Goal: Transaction & Acquisition: Purchase product/service

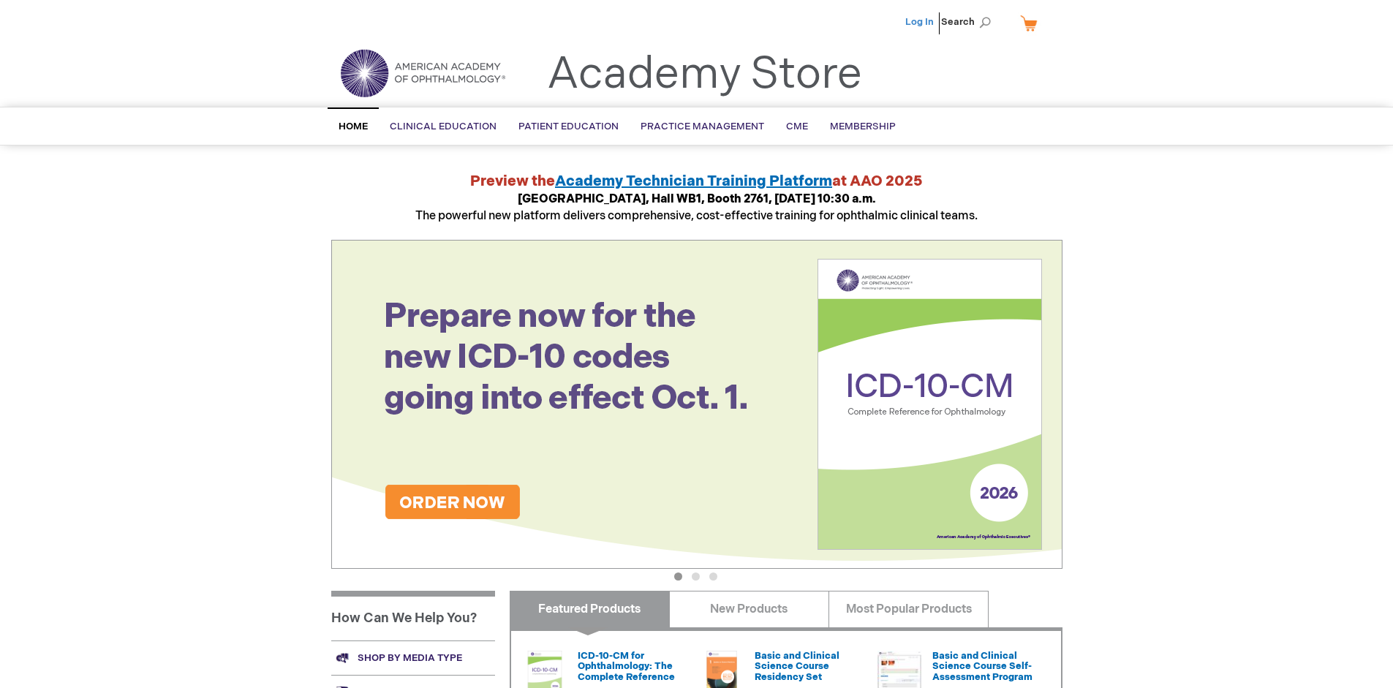
click at [920, 22] on link "Log In" at bounding box center [919, 22] width 29 height 12
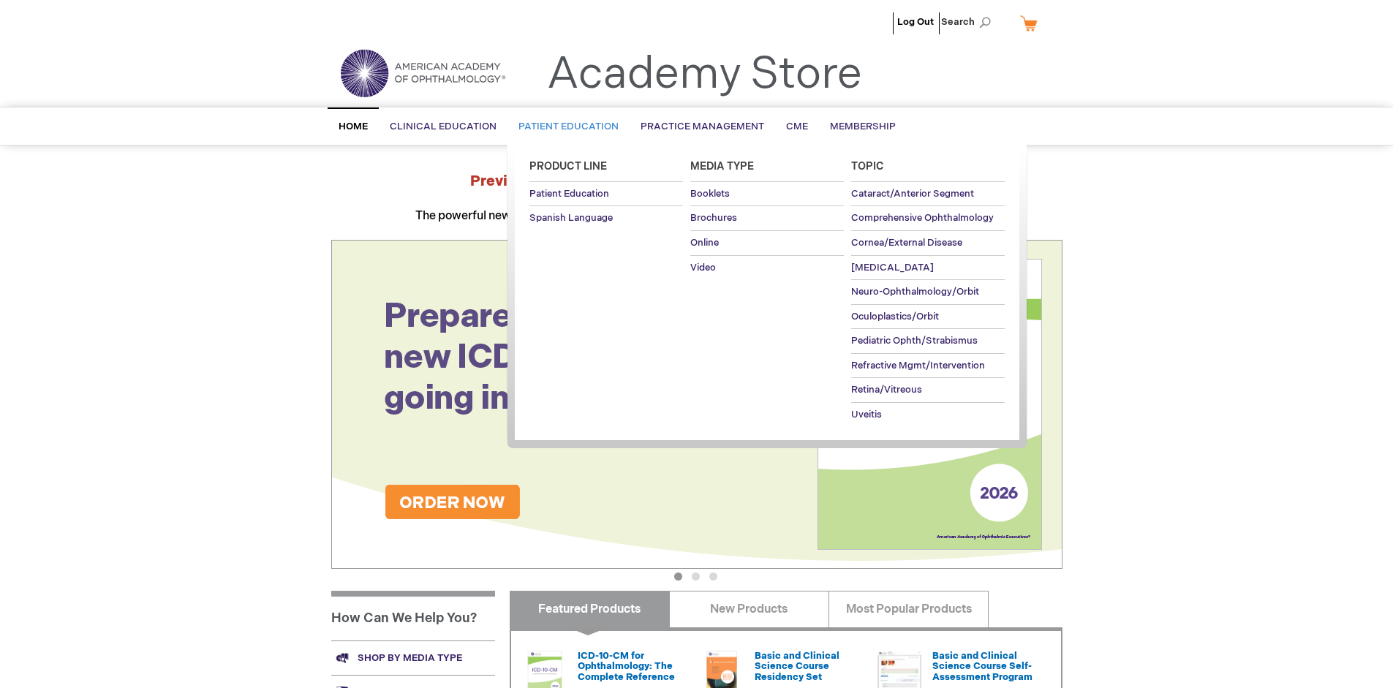
click at [564, 126] on span "Patient Education" at bounding box center [568, 127] width 100 height 12
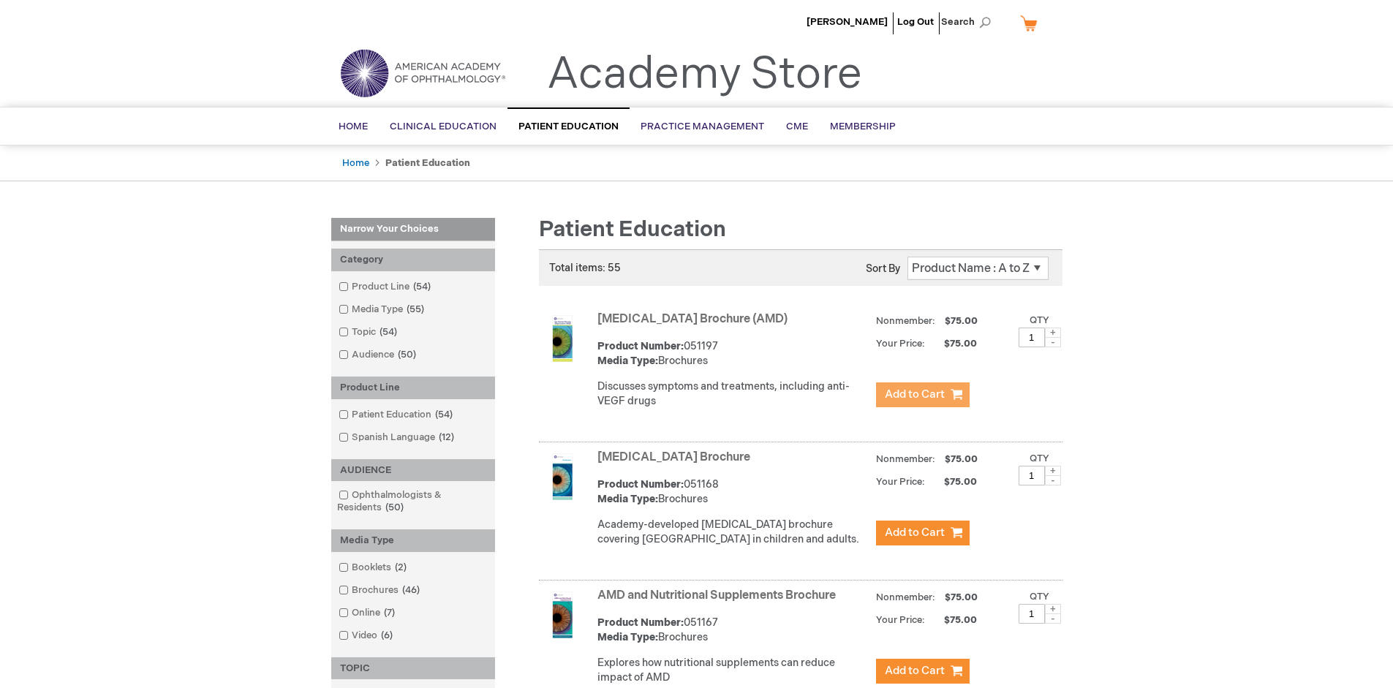
click at [922, 395] on span "Add to Cart" at bounding box center [915, 394] width 60 height 14
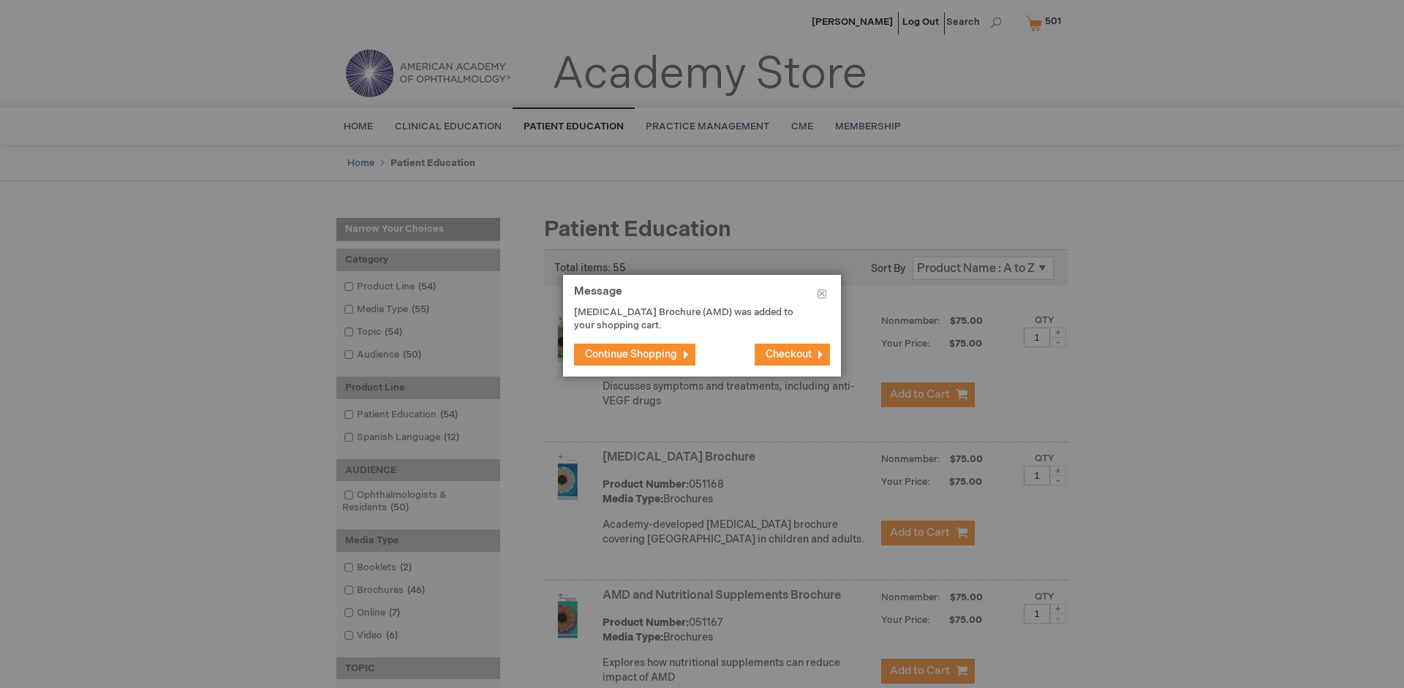
click at [631, 354] on span "Continue Shopping" at bounding box center [631, 354] width 92 height 12
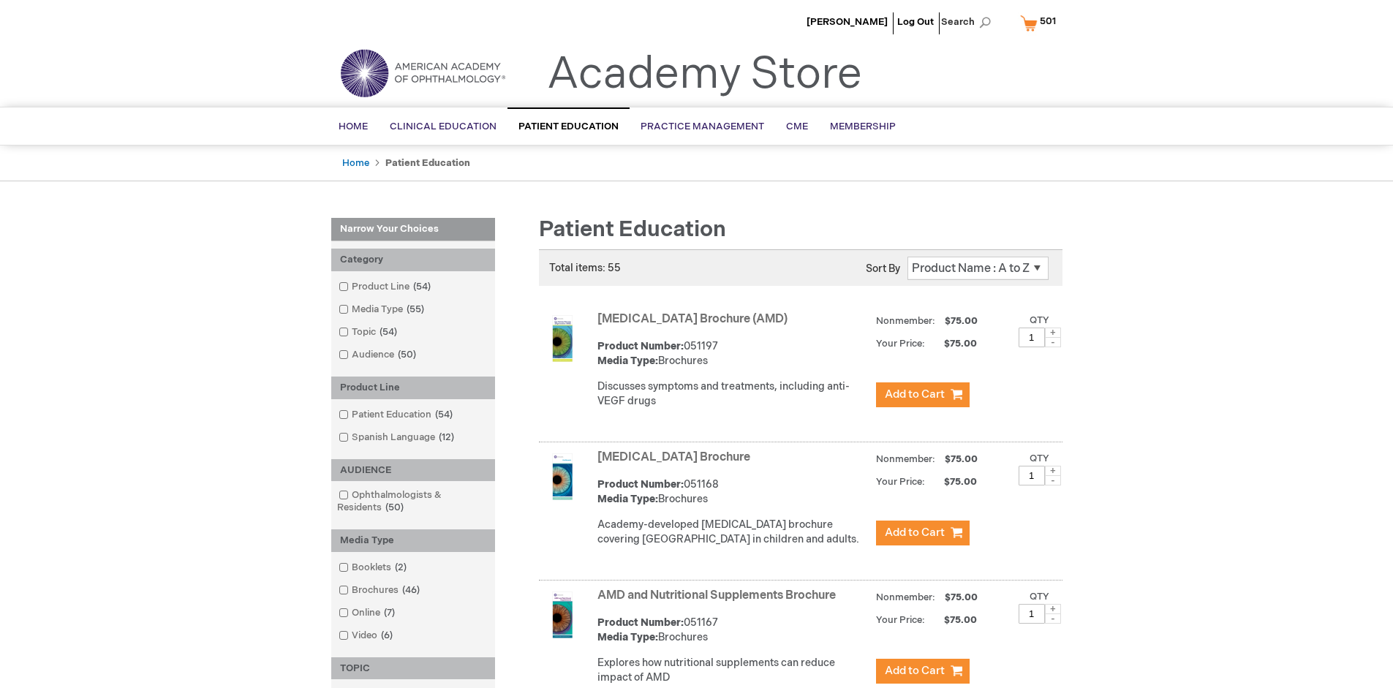
click at [719, 602] on link "AMD and Nutritional Supplements Brochure" at bounding box center [716, 596] width 238 height 14
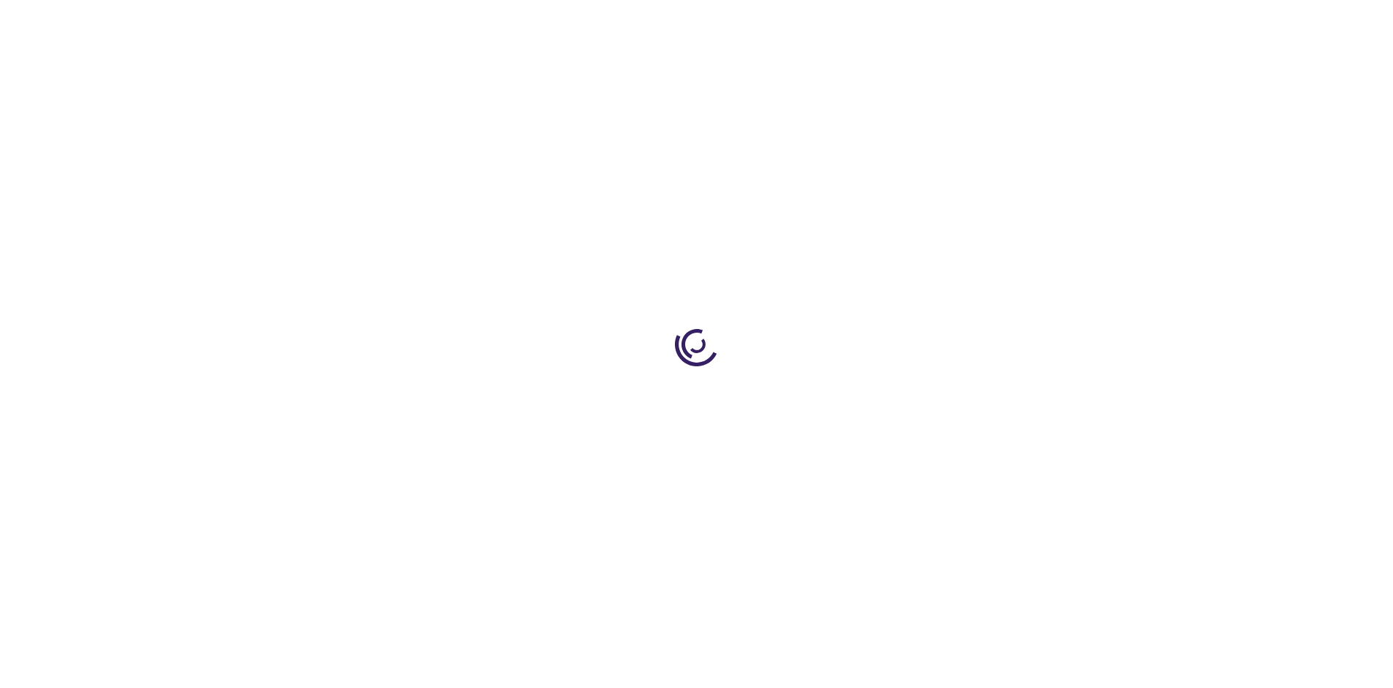
type input "1"
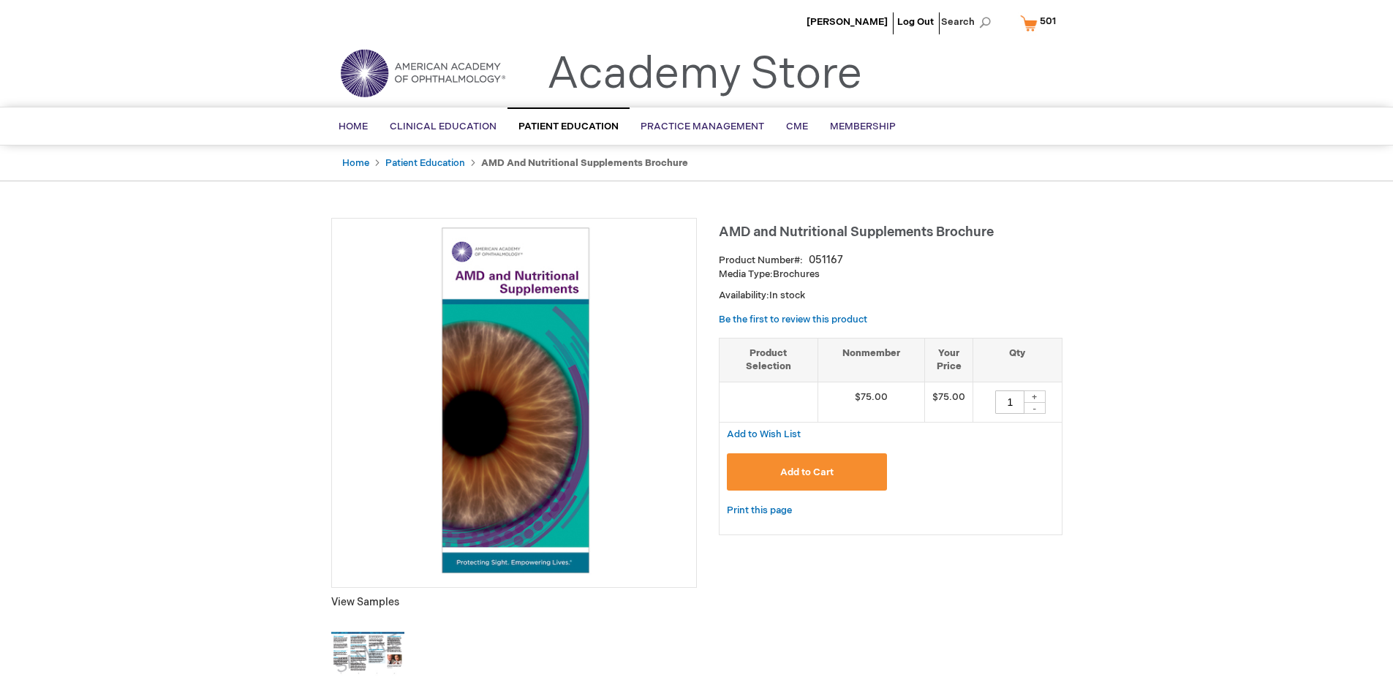
click at [806, 472] on span "Add to Cart" at bounding box center [806, 472] width 53 height 12
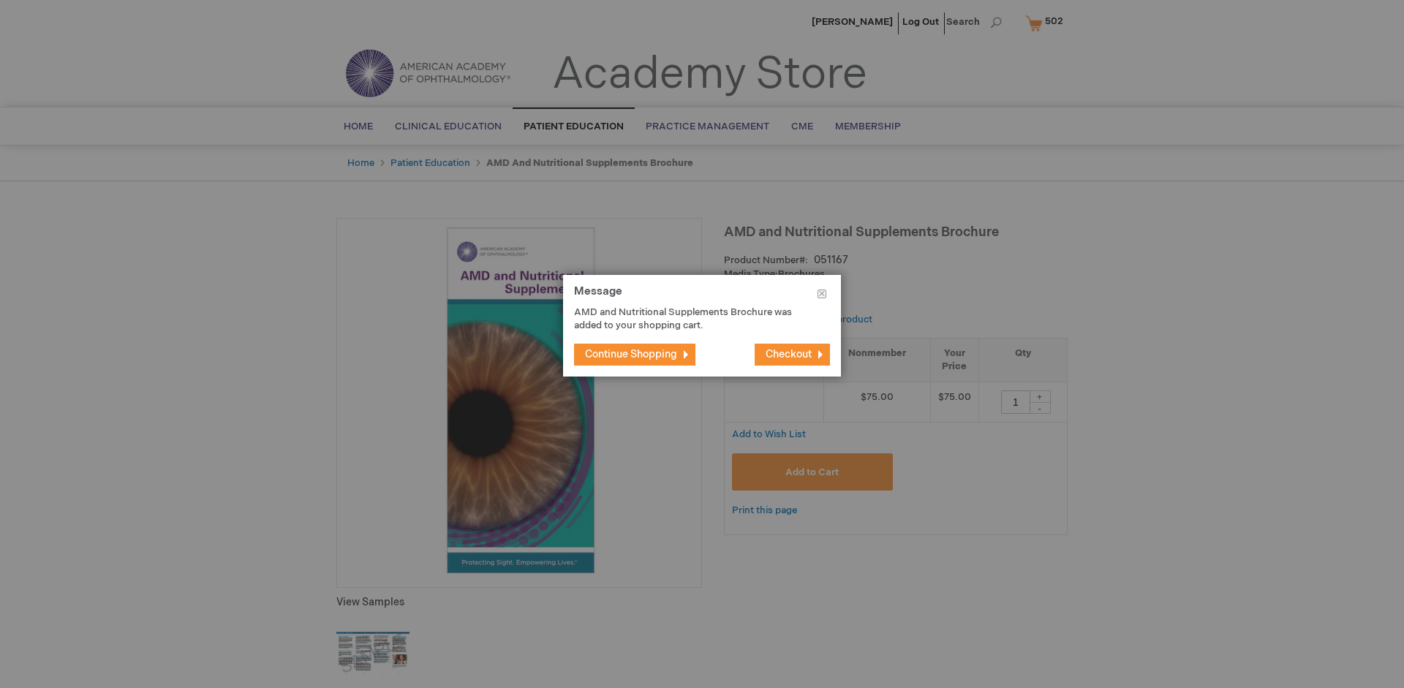
click at [631, 354] on span "Continue Shopping" at bounding box center [631, 354] width 92 height 12
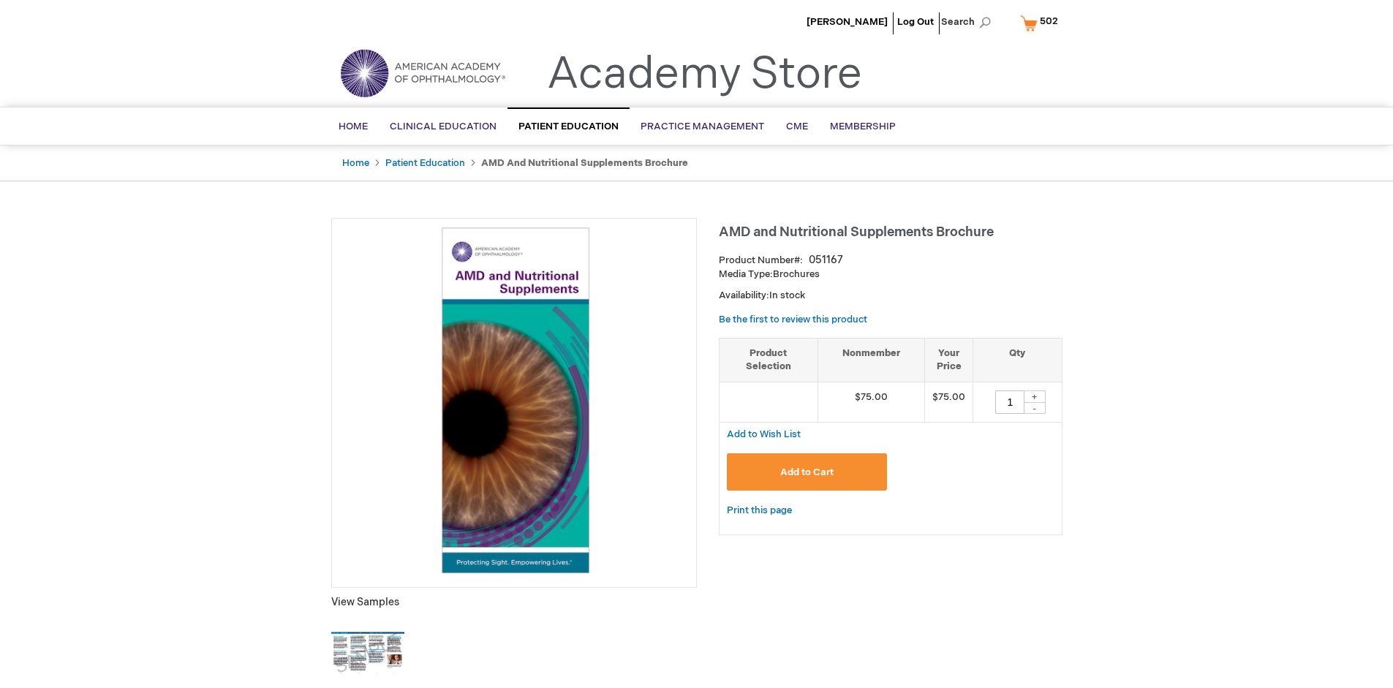
click at [1041, 23] on span "502" at bounding box center [1049, 21] width 18 height 12
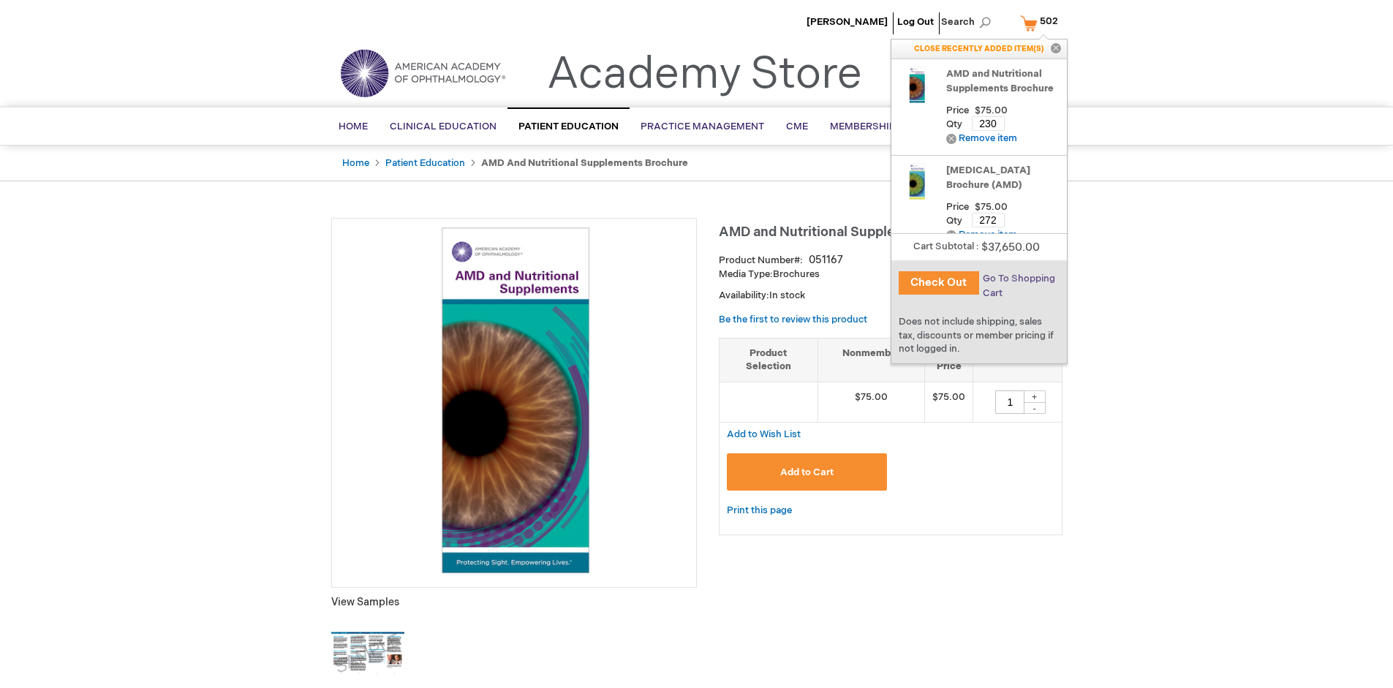
click at [1017, 279] on span "Go To Shopping Cart" at bounding box center [1019, 286] width 72 height 26
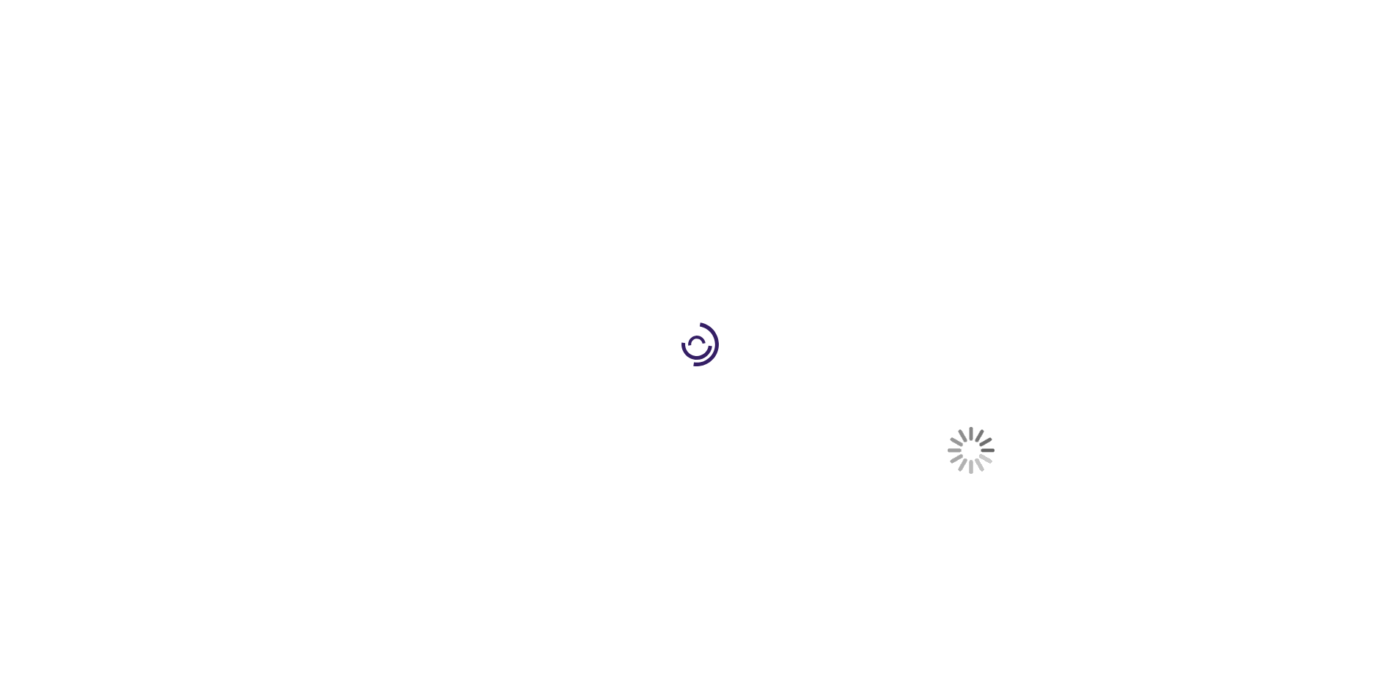
select select "US"
select select "41"
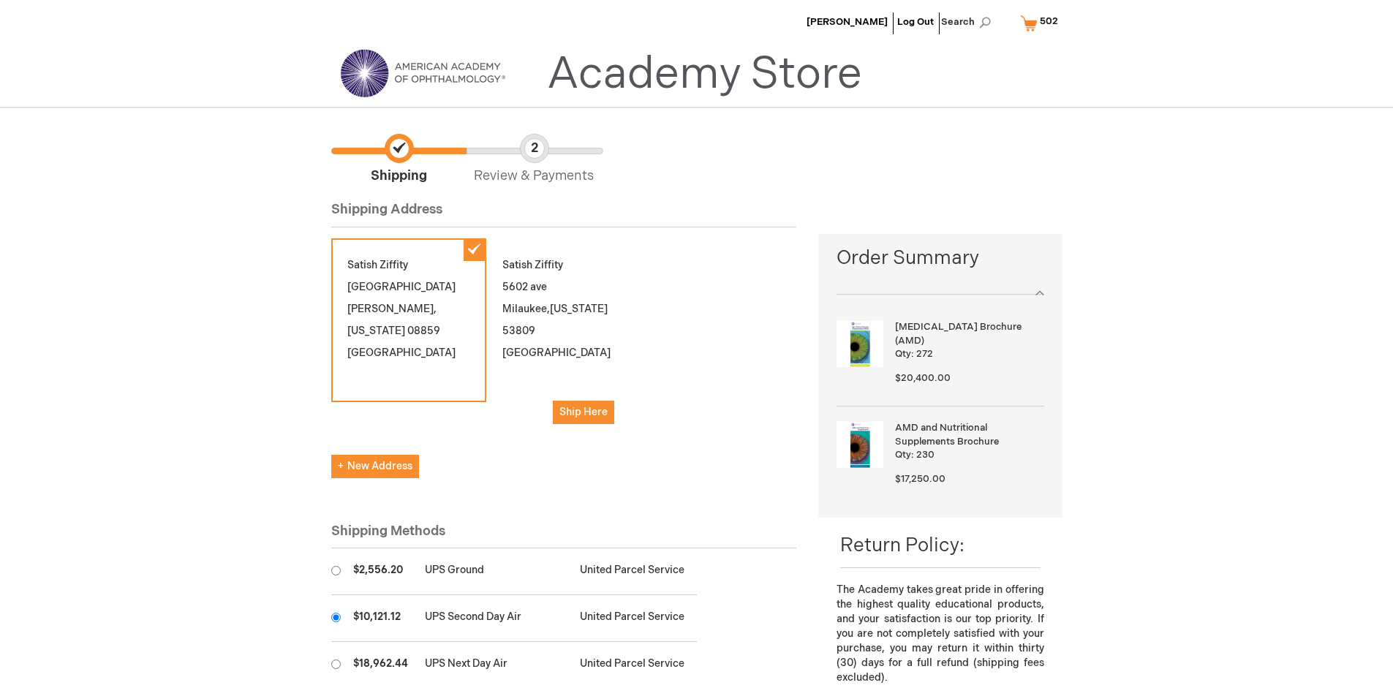
click at [336, 617] on input "radio" at bounding box center [336, 618] width 10 height 10
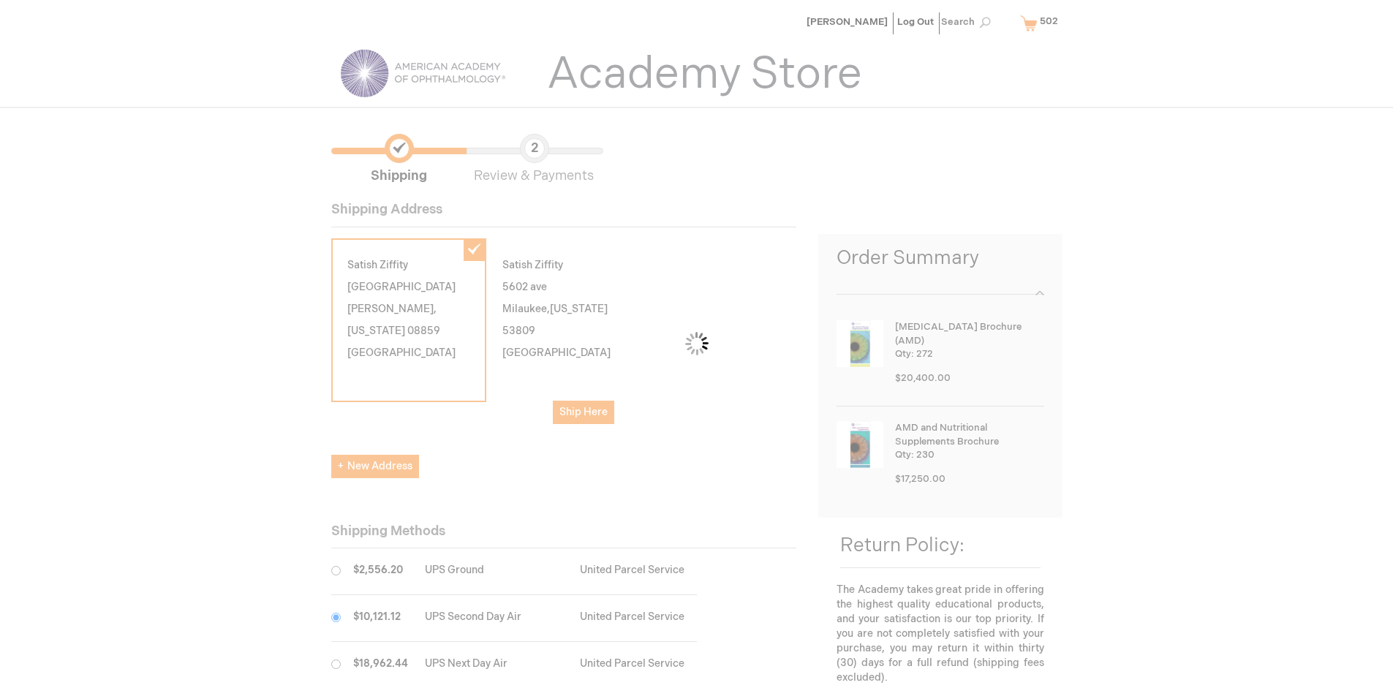
scroll to position [73, 0]
